Goal: Task Accomplishment & Management: Use online tool/utility

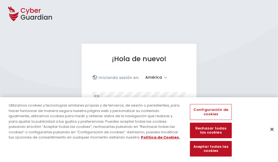
select select "América"
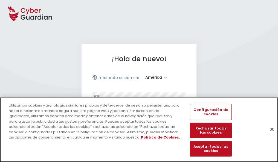
scroll to position [71, 0]
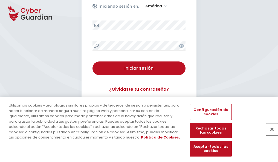
click at [269, 135] on button "Cerrar" at bounding box center [272, 129] width 12 height 12
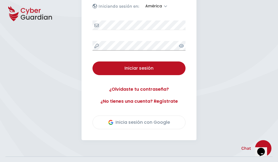
scroll to position [124, 0]
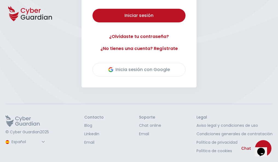
click at [92, 9] on button "Iniciar sesión" at bounding box center [138, 16] width 93 height 14
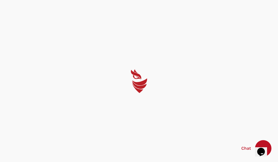
scroll to position [0, 0]
select select "English"
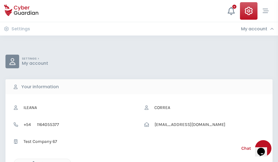
click at [32, 162] on icon "button" at bounding box center [32, 163] width 5 height 5
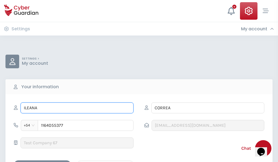
click at [77, 108] on input "ILEANA" at bounding box center [76, 107] width 113 height 11
type input "I"
type input "Merche"
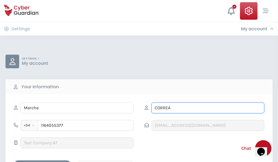
click at [207, 108] on input "CORREA" at bounding box center [207, 107] width 113 height 11
type input "C"
type input "Mulet"
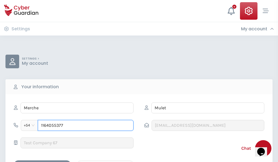
click at [86, 125] on input "1164055377" at bounding box center [86, 125] width 96 height 11
type input "1"
type input "4885945643"
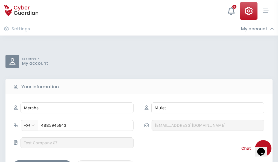
click at [105, 162] on div "Cancel" at bounding box center [105, 165] width 49 height 7
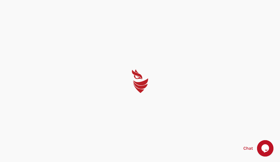
select select "English"
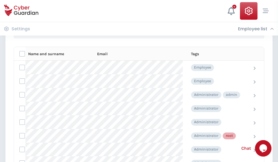
scroll to position [275, 0]
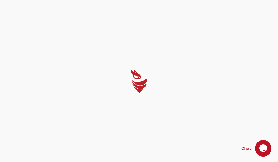
select select "English"
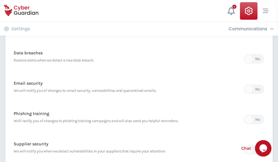
scroll to position [288, 0]
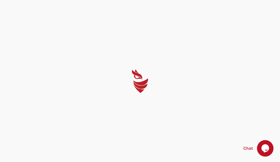
select select "English"
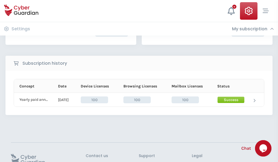
scroll to position [139, 0]
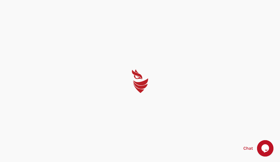
select select "English"
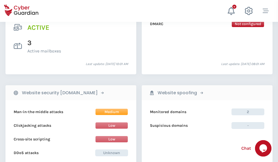
scroll to position [555, 0]
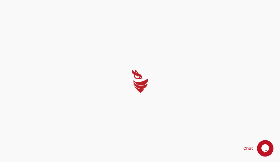
select select "English"
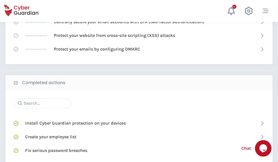
scroll to position [364, 0]
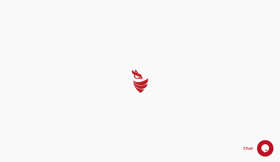
select select "English"
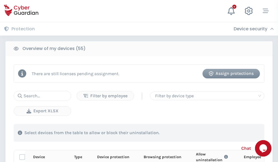
scroll to position [476, 0]
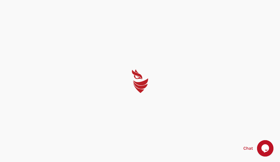
select select "English"
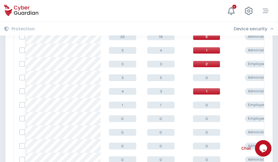
scroll to position [276, 0]
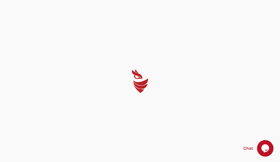
select select "English"
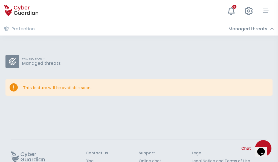
scroll to position [36, 0]
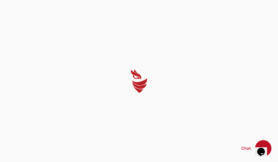
select select "English"
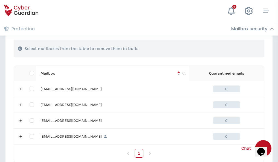
scroll to position [269, 0]
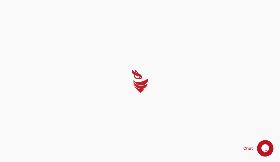
select select "English"
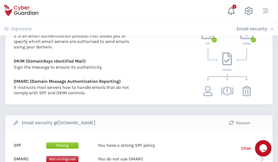
scroll to position [295, 0]
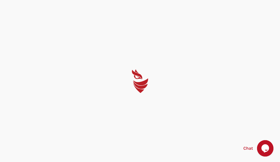
select select "English"
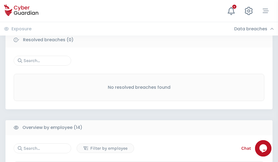
scroll to position [494, 0]
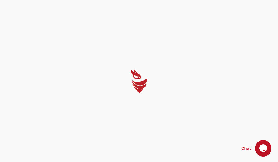
select select "English"
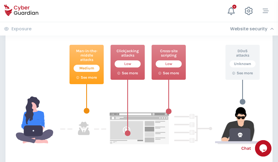
scroll to position [298, 0]
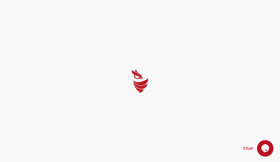
select select "English"
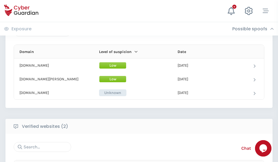
scroll to position [328, 0]
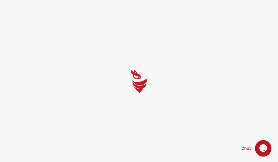
select select "English"
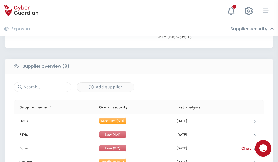
scroll to position [381, 0]
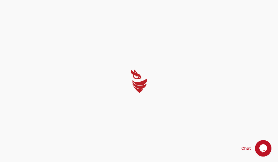
select select "English"
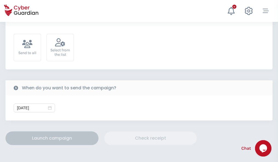
scroll to position [200, 0]
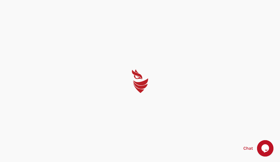
select select "English"
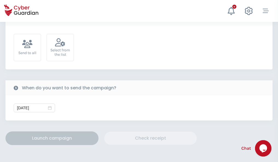
scroll to position [200, 0]
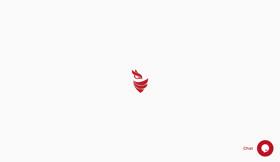
select select "English"
